Goal: Go to known website: Go to known website

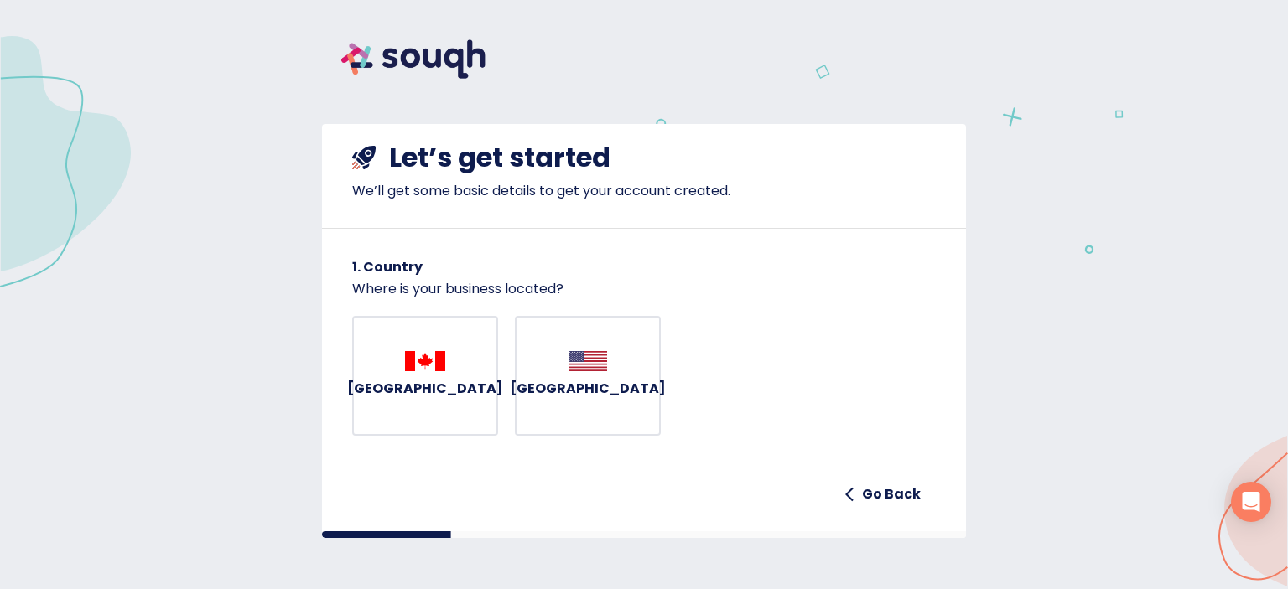
scroll to position [18, 0]
click at [884, 497] on h6 "Go Back" at bounding box center [891, 494] width 59 height 23
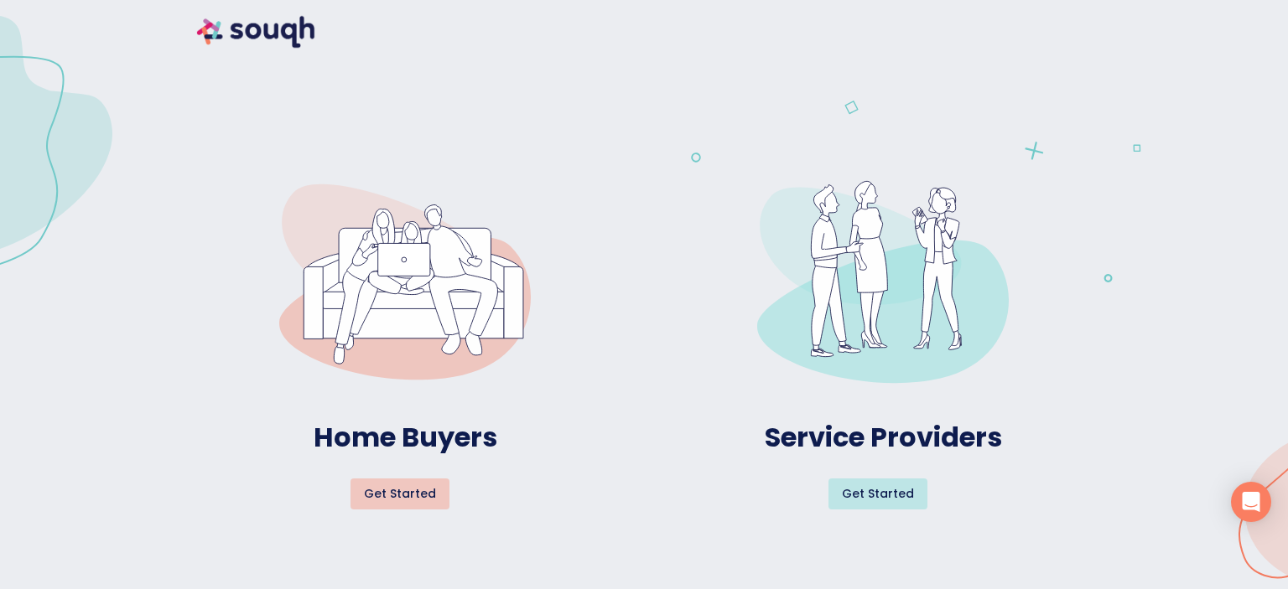
click at [267, 23] on img at bounding box center [255, 32] width 151 height 64
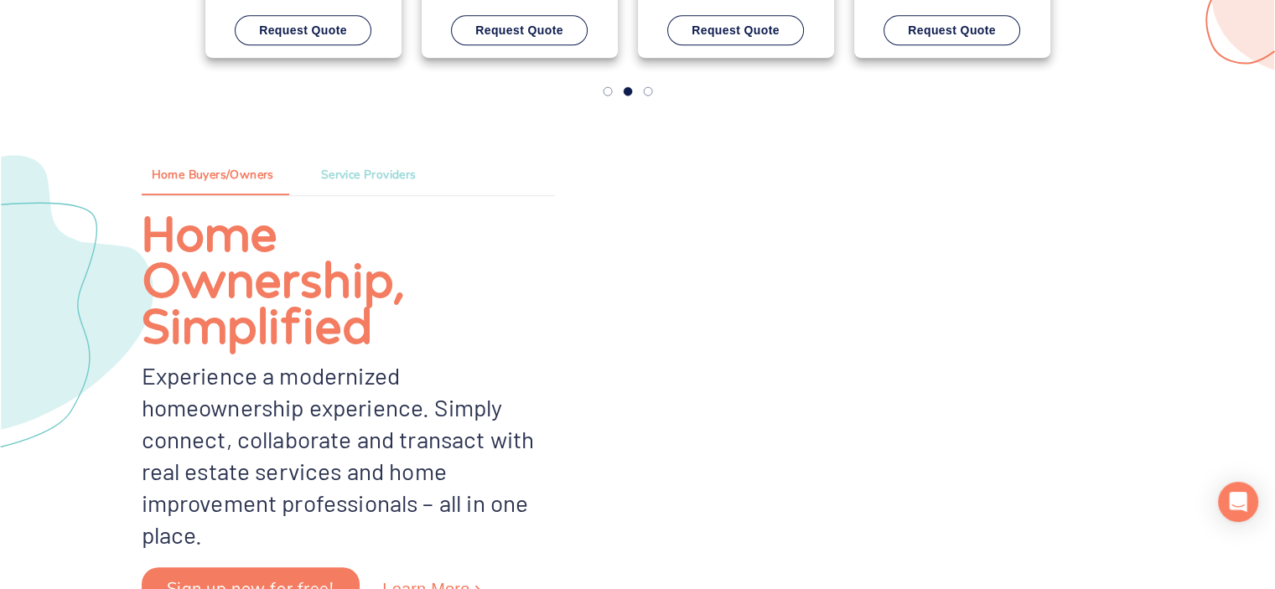
scroll to position [1174, 0]
